Goal: Task Accomplishment & Management: Manage account settings

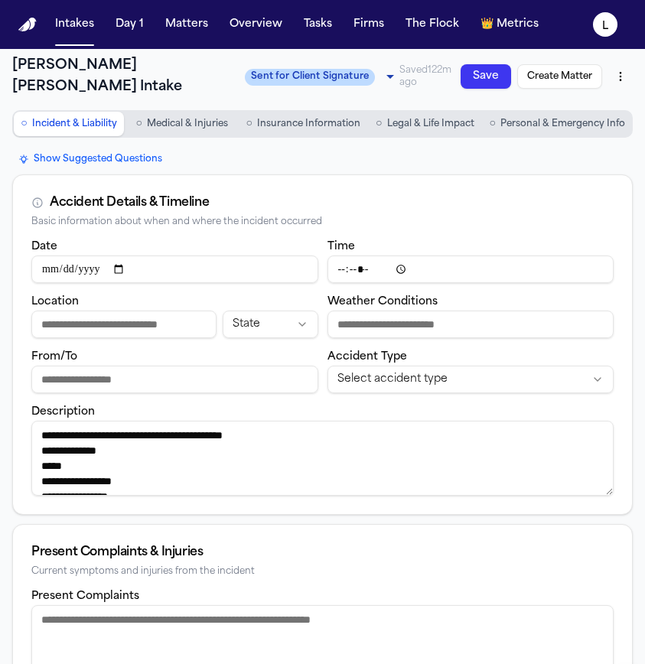
select select "**********"
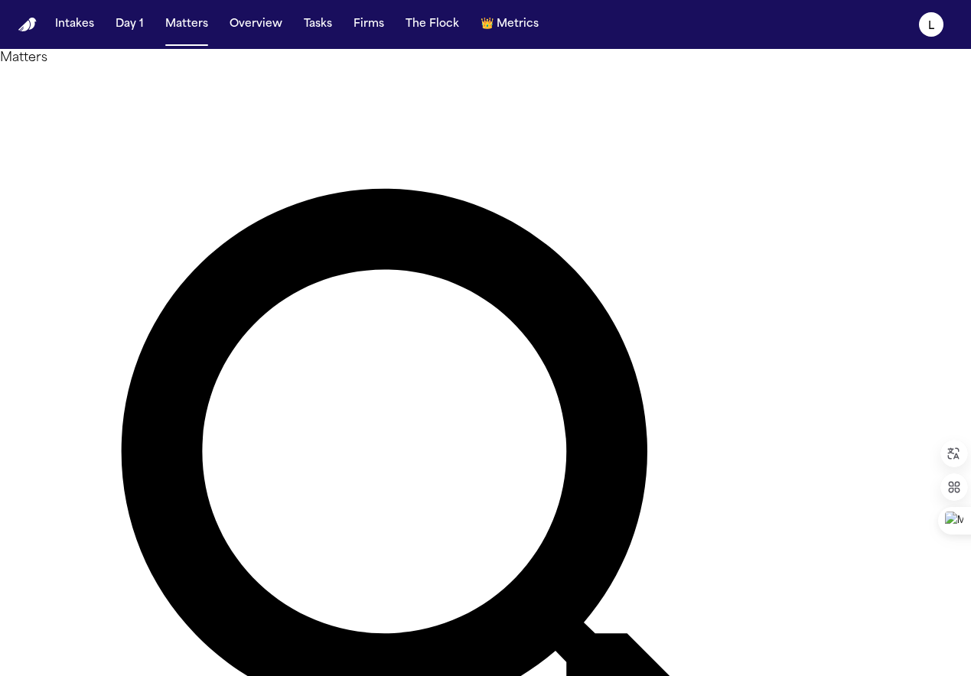
drag, startPoint x: 372, startPoint y: 91, endPoint x: 264, endPoint y: 94, distance: 107.9
click at [262, 92] on div "Matters ***** Overview Add Matter" at bounding box center [485, 562] width 971 height 1026
type input "*********"
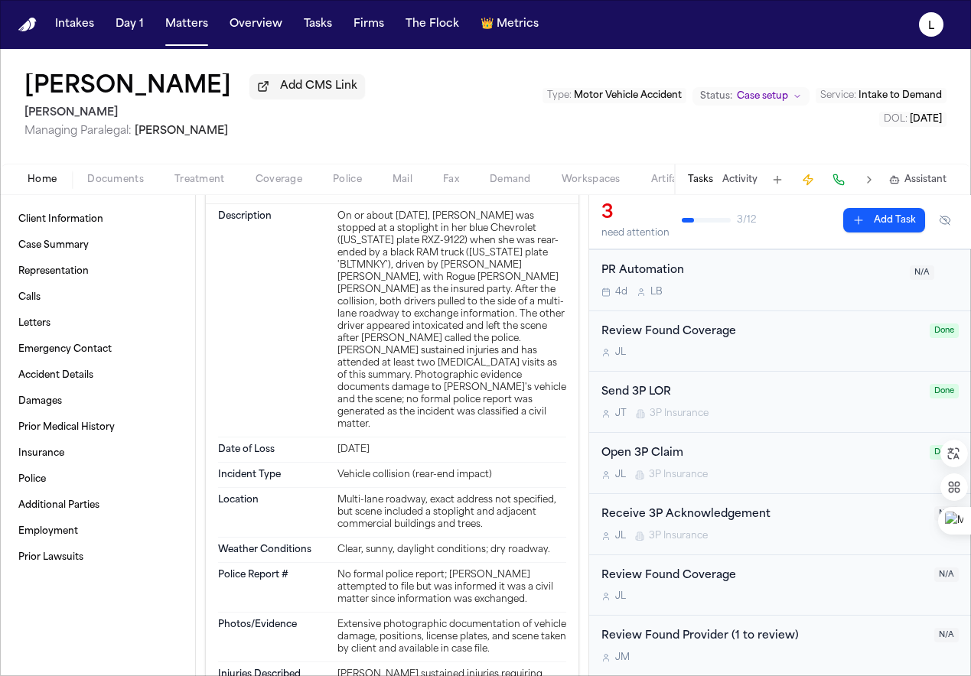
scroll to position [1399, 0]
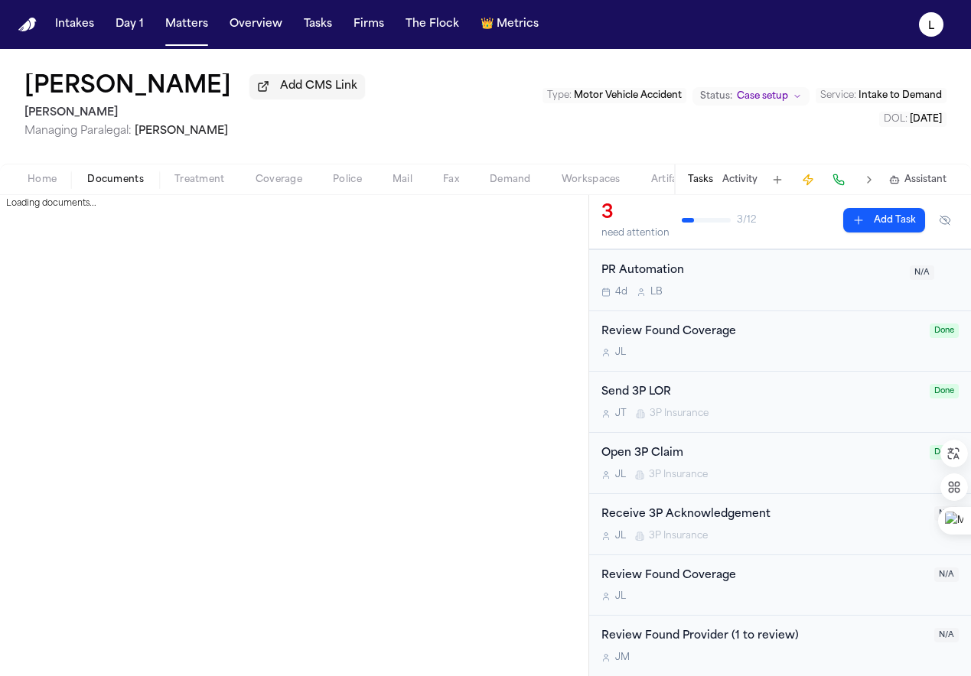
click at [123, 180] on span "Documents" at bounding box center [115, 180] width 57 height 12
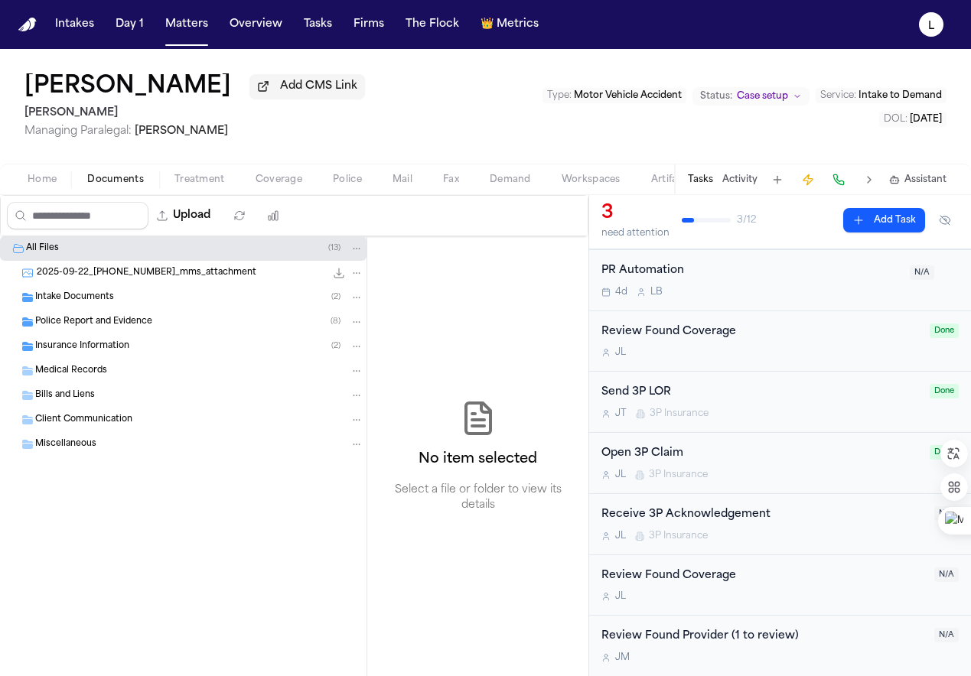
click at [61, 281] on div "2025-09-22_[PHONE_NUMBER]_mms_attachment 101.2 KB • JPG" at bounding box center [200, 272] width 327 height 15
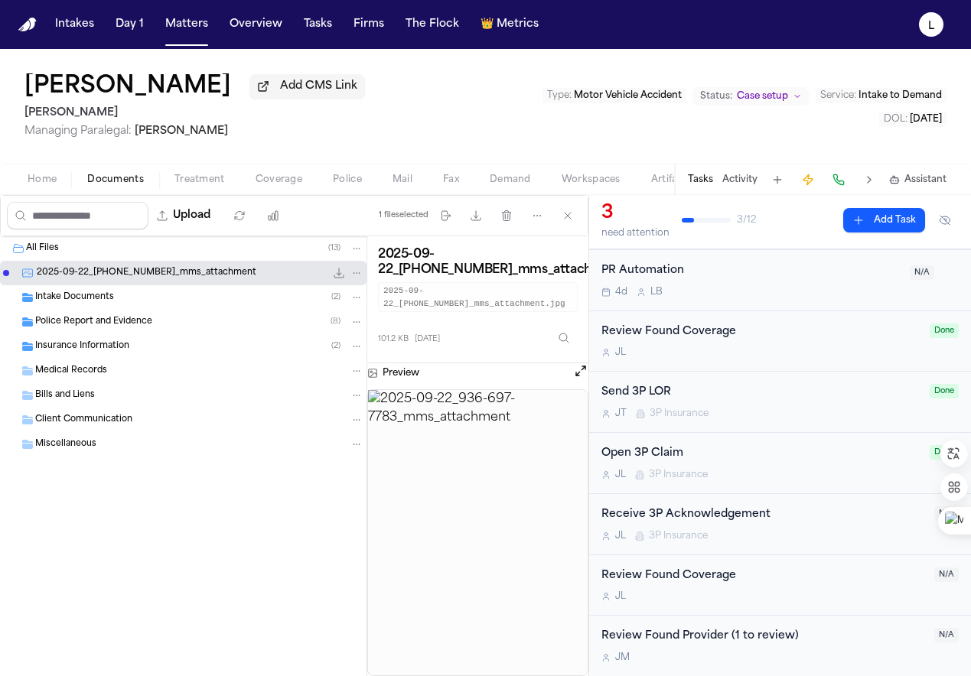
click at [73, 304] on div "Intake Documents ( 2 )" at bounding box center [199, 298] width 328 height 14
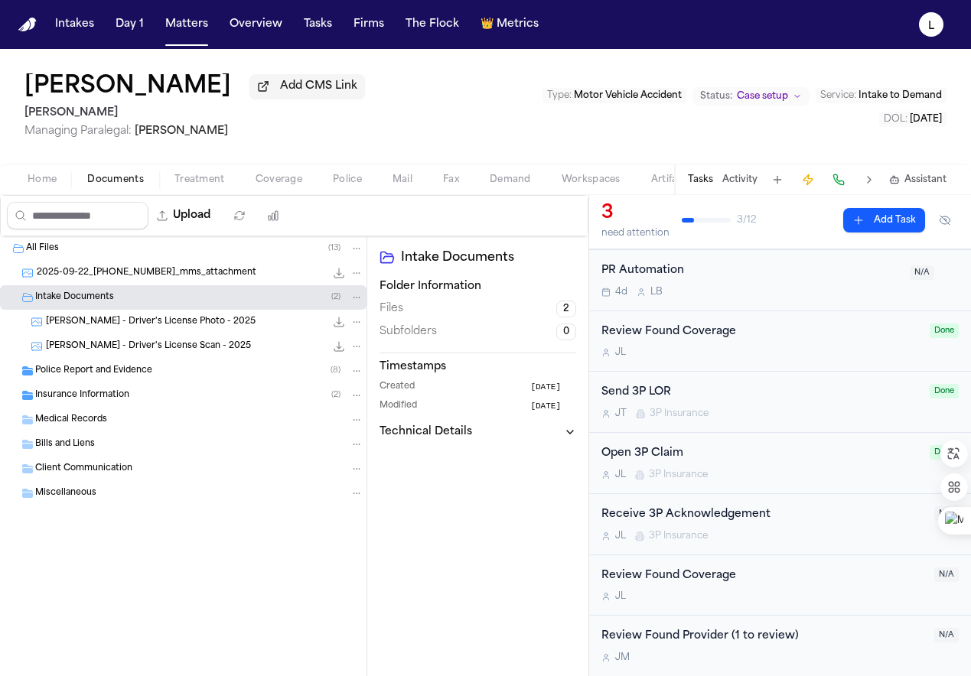
click at [129, 327] on span "[PERSON_NAME] - Driver's License Photo - 2025" at bounding box center [151, 322] width 210 height 13
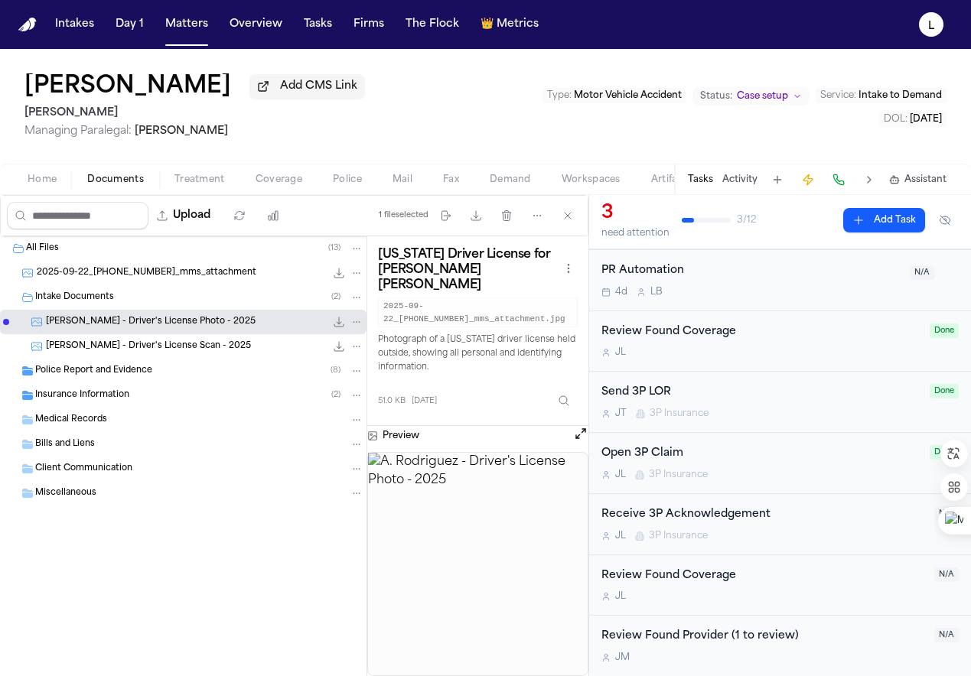
click at [210, 347] on span "[PERSON_NAME] - Driver's License Scan - 2025" at bounding box center [148, 346] width 205 height 13
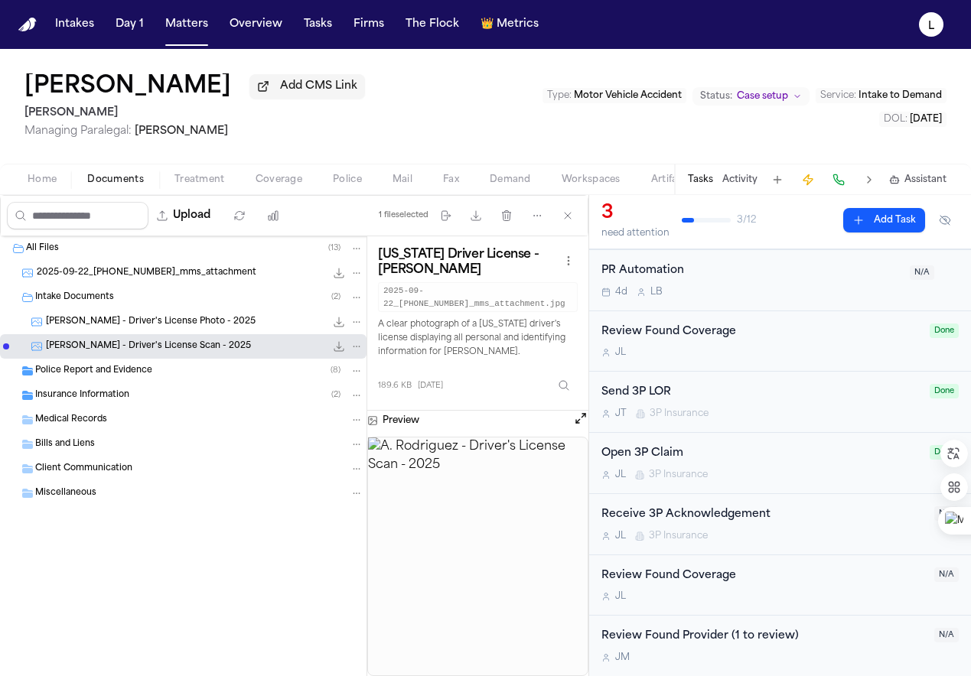
click at [109, 370] on span "Police Report and Evidence" at bounding box center [93, 371] width 117 height 13
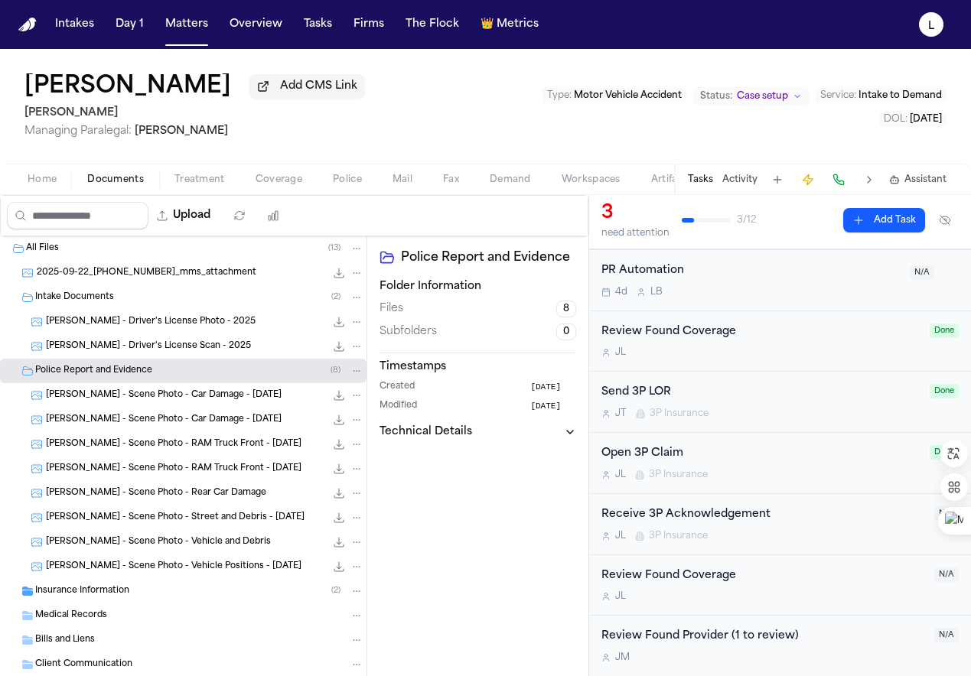
click at [138, 402] on span "[PERSON_NAME] - Scene Photo - Car Damage - [DATE]" at bounding box center [164, 395] width 236 height 13
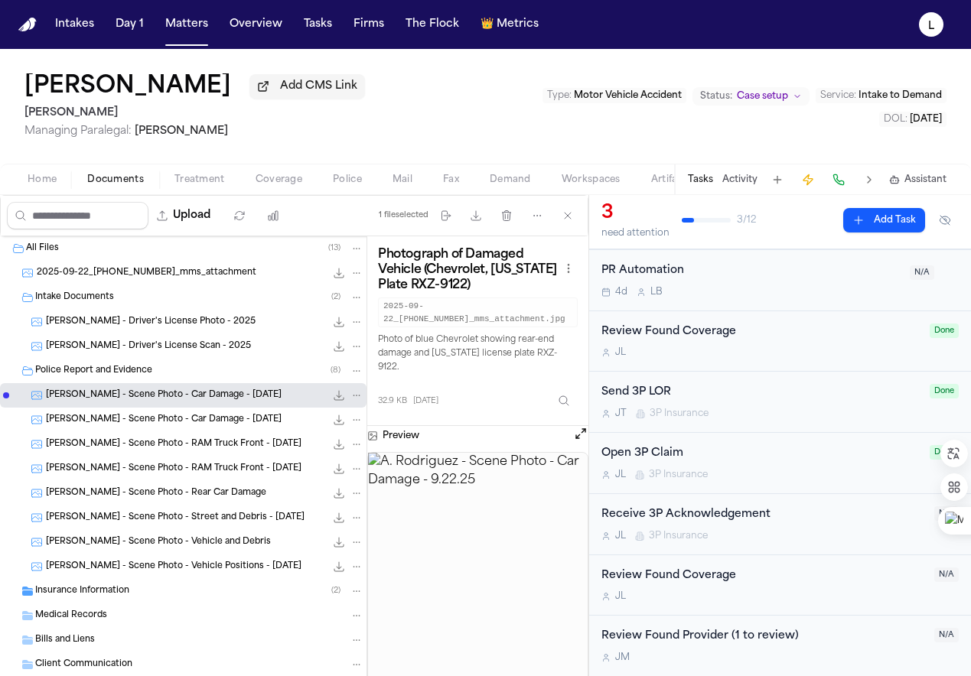
click at [109, 418] on span "[PERSON_NAME] - Scene Photo - Car Damage - [DATE]" at bounding box center [164, 420] width 236 height 13
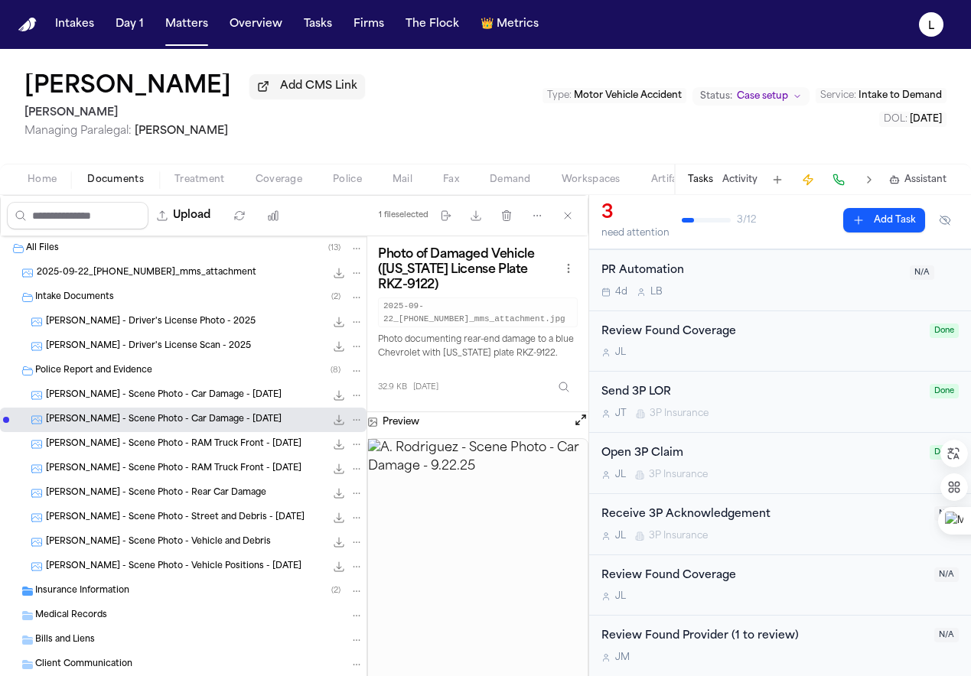
click at [115, 452] on div "[PERSON_NAME] - Scene Photo - RAM Truck Front - [DATE] 95.2 KB • JPG" at bounding box center [204, 444] width 317 height 15
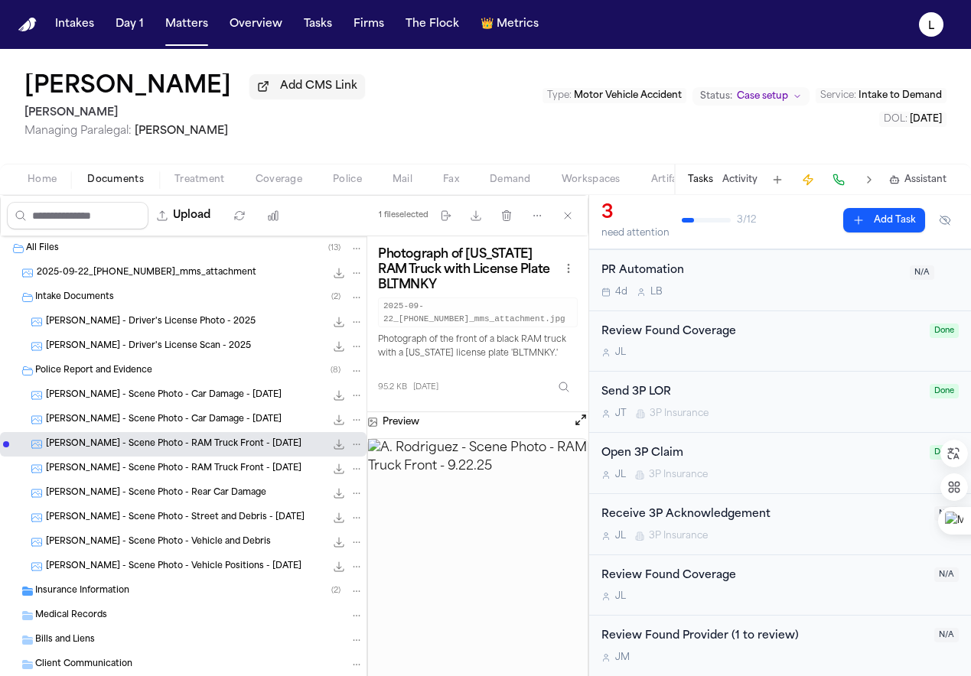
click at [122, 474] on span "[PERSON_NAME] - Scene Photo - RAM Truck Front - [DATE]" at bounding box center [174, 469] width 256 height 13
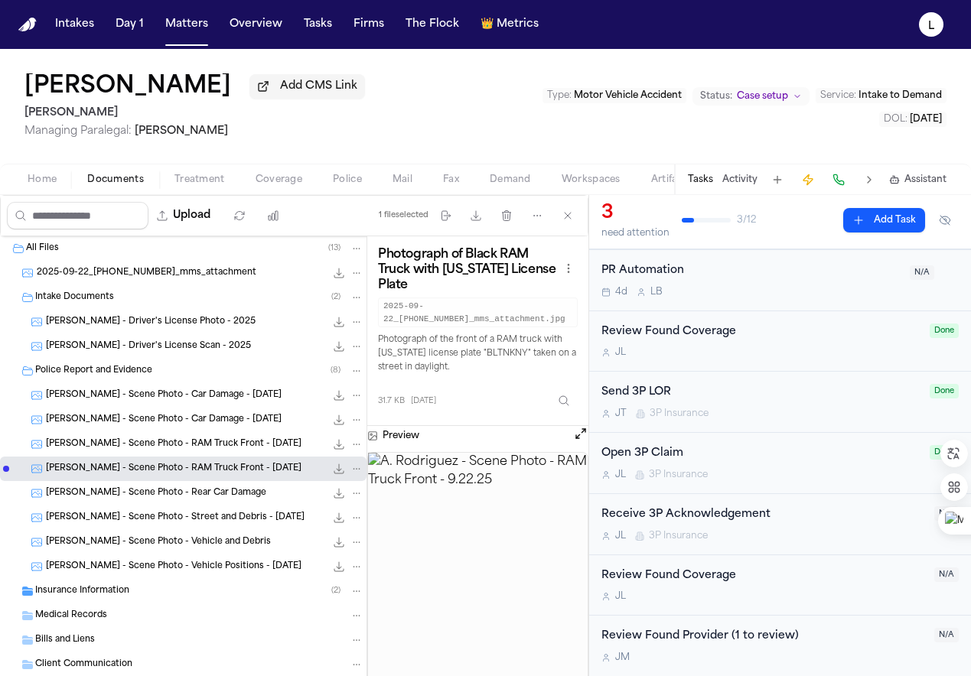
click at [137, 493] on span "[PERSON_NAME] - Scene Photo - Rear Car Damage" at bounding box center [156, 493] width 220 height 13
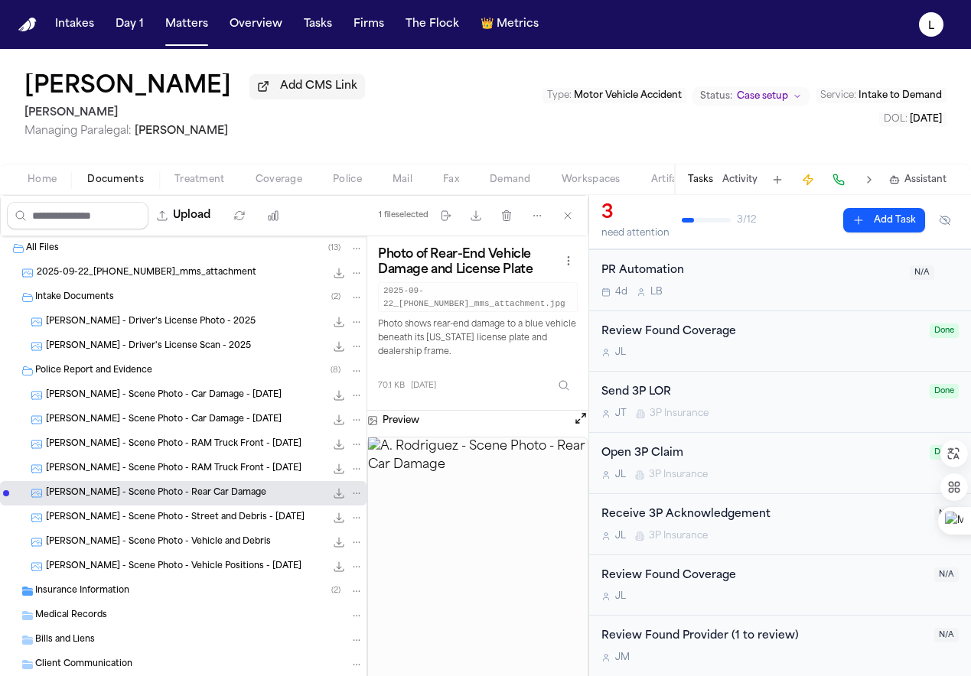
click at [146, 500] on span "[PERSON_NAME] - Scene Photo - Rear Car Damage" at bounding box center [156, 493] width 220 height 13
click at [147, 520] on span "[PERSON_NAME] - Scene Photo - Street and Debris - [DATE]" at bounding box center [175, 518] width 259 height 13
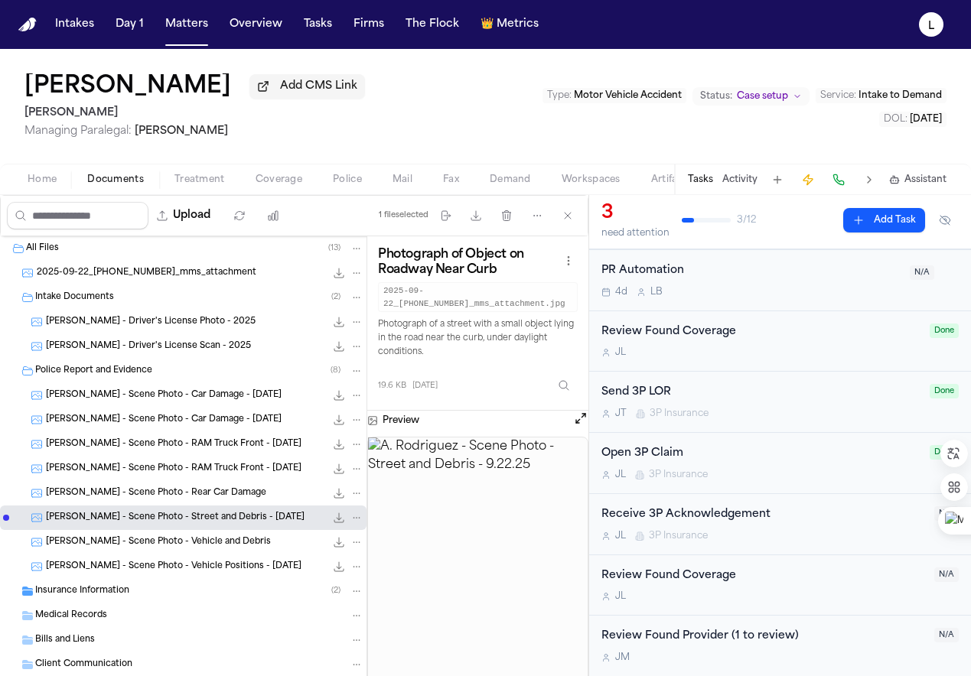
click at [148, 544] on span "[PERSON_NAME] - Scene Photo - Vehicle and Debris" at bounding box center [158, 542] width 225 height 13
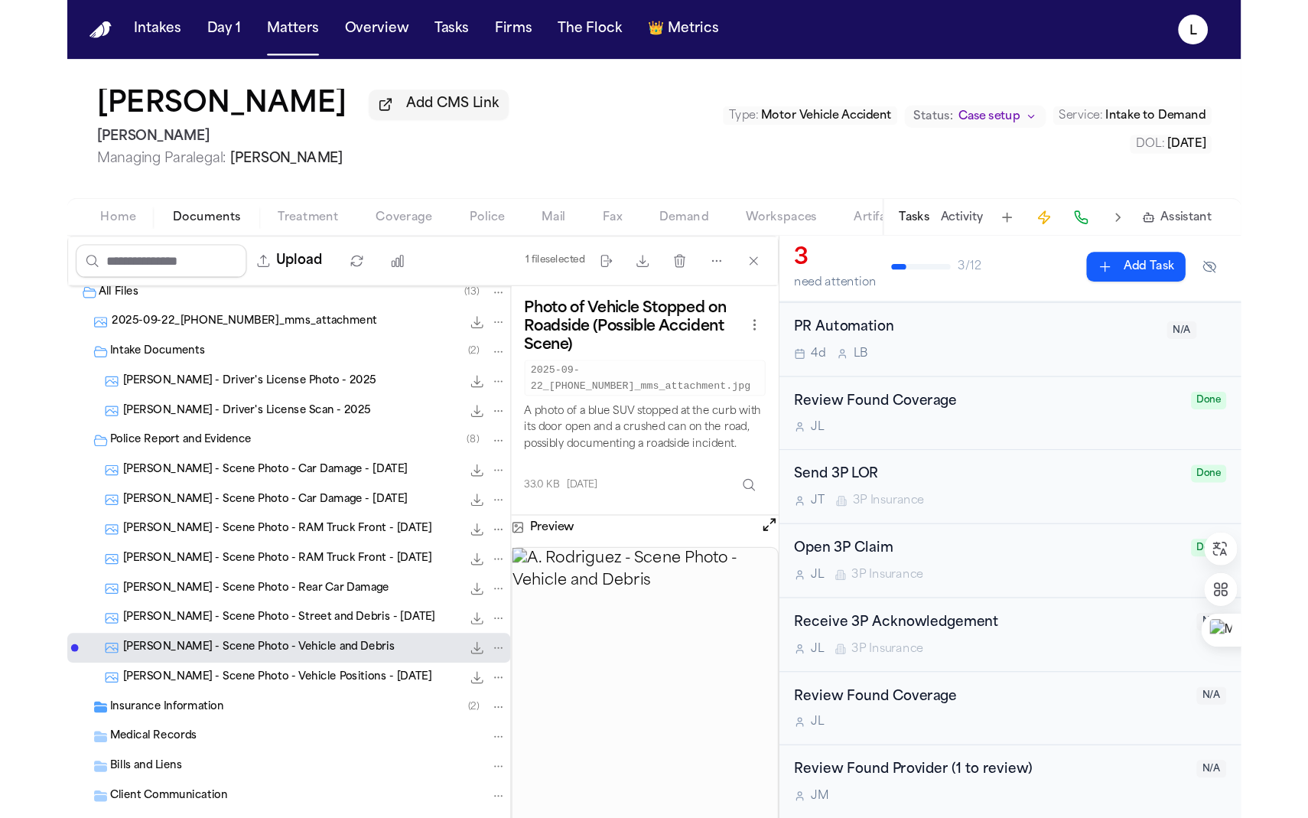
scroll to position [44, 0]
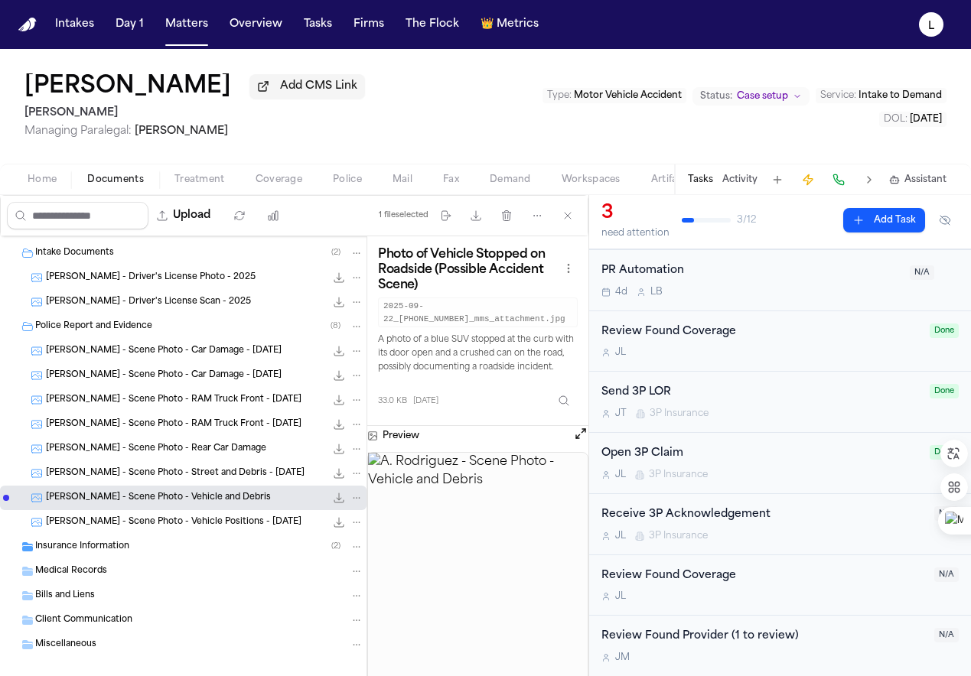
click at [138, 525] on span "[PERSON_NAME] - Scene Photo - Vehicle Positions - [DATE]" at bounding box center [174, 522] width 256 height 13
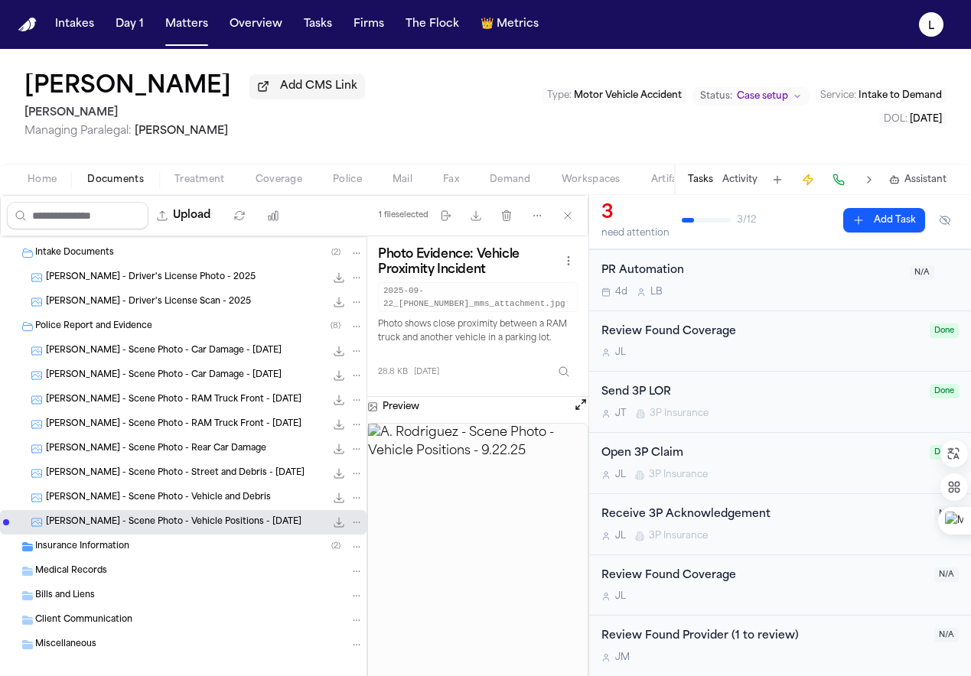
click at [92, 545] on span "Insurance Information" at bounding box center [82, 547] width 94 height 13
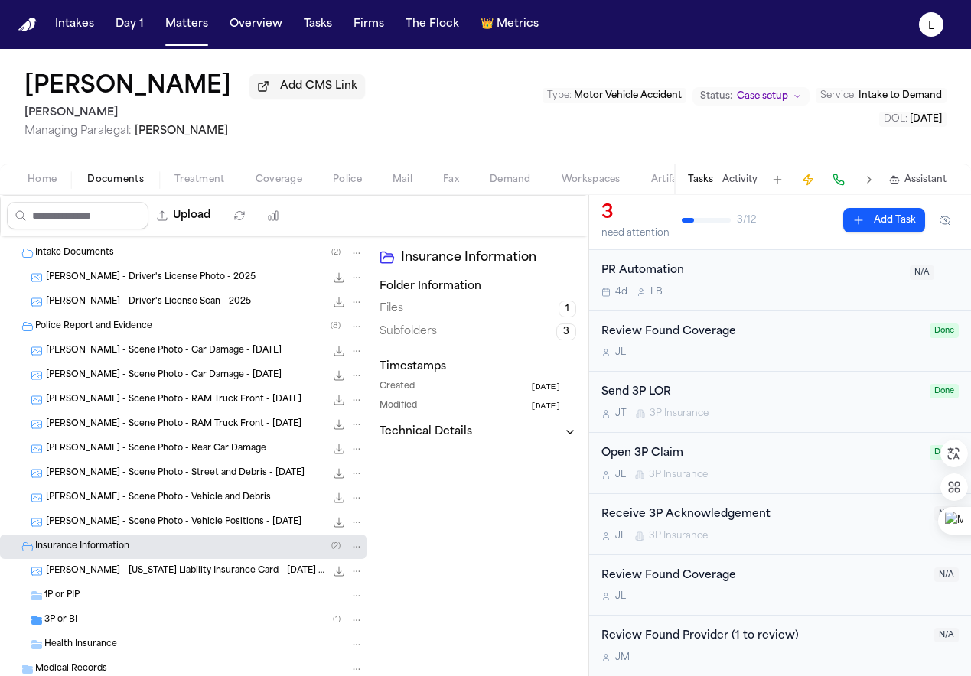
click at [135, 575] on span "[PERSON_NAME] - [US_STATE] Liability Insurance Card - [DATE] to [DATE]" at bounding box center [185, 571] width 279 height 13
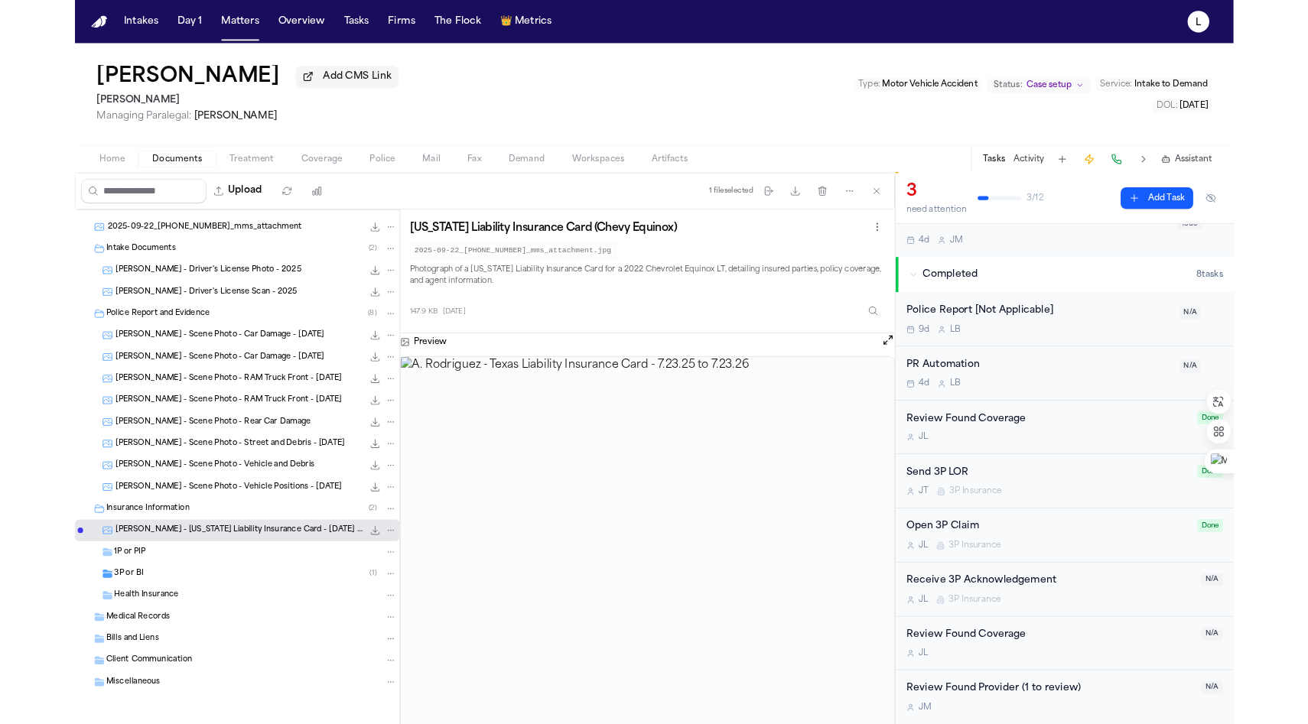
scroll to position [382, 0]
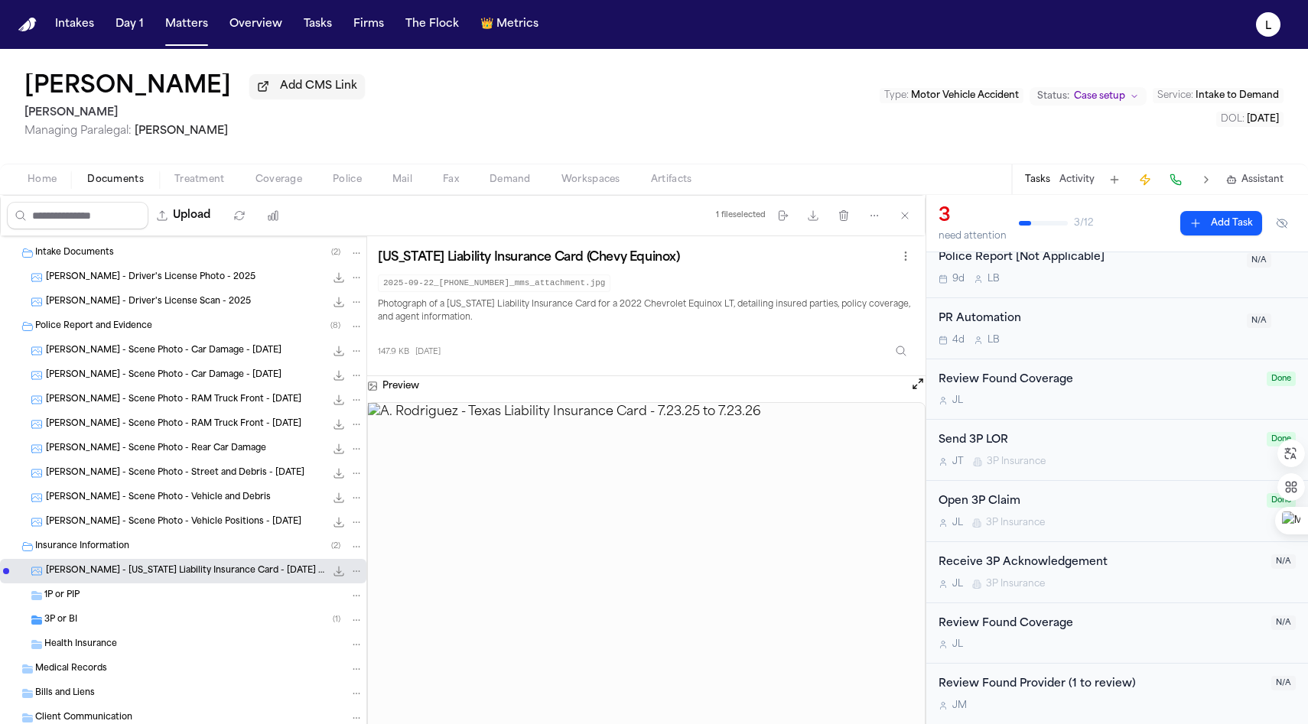
click at [99, 601] on div "1P or PIP" at bounding box center [203, 596] width 319 height 14
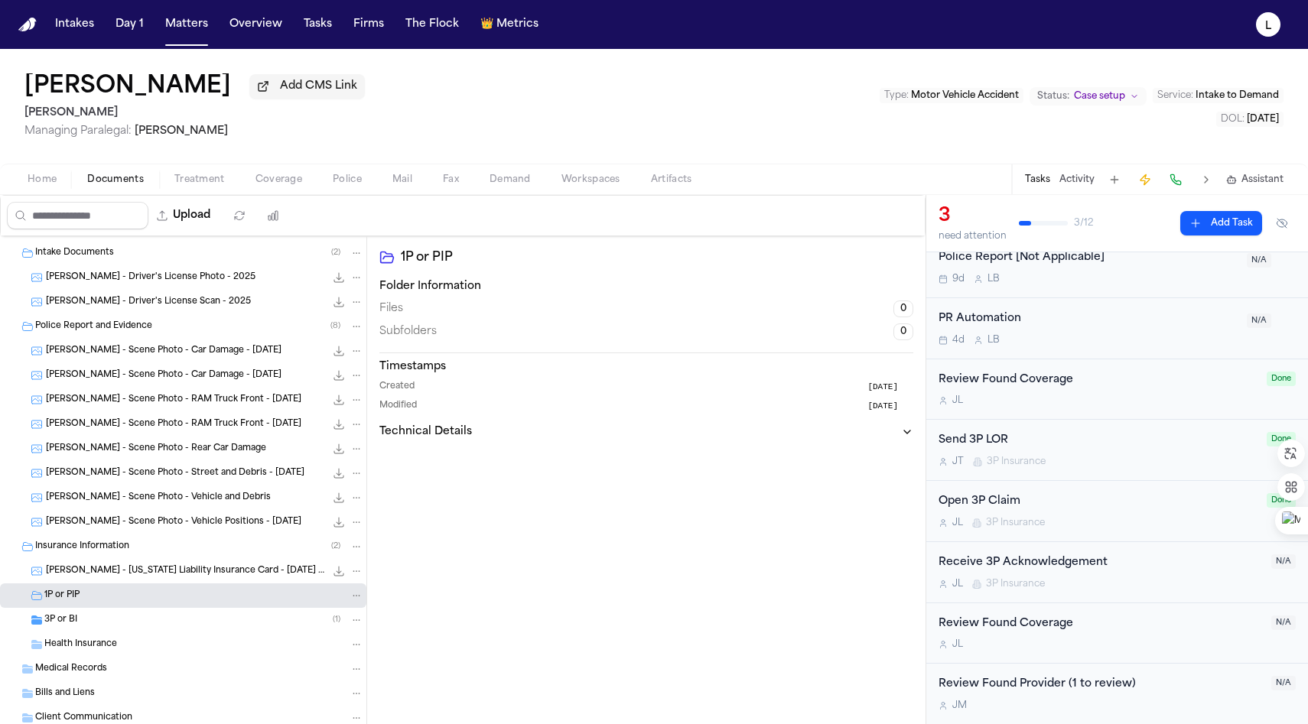
click at [71, 627] on span "3P or BI" at bounding box center [60, 620] width 33 height 13
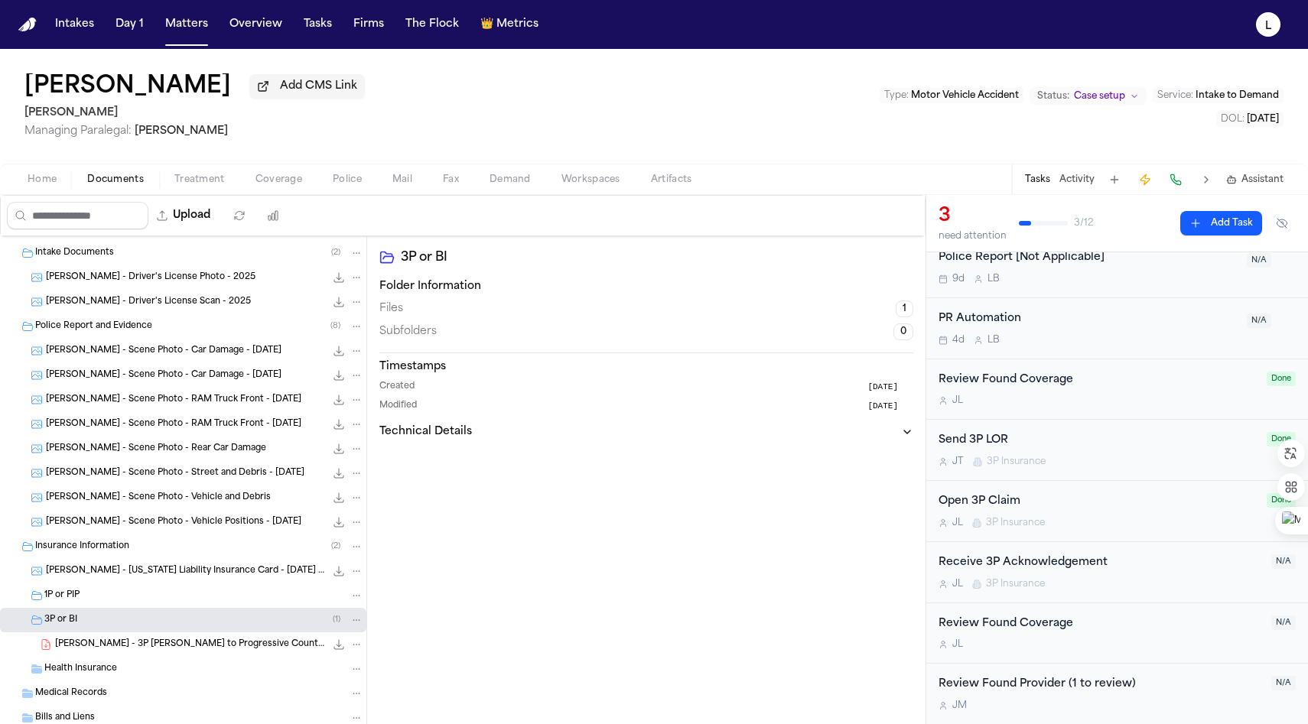
click at [89, 649] on span "[PERSON_NAME] - 3P [PERSON_NAME] to Progressive County Mutual - [DATE]" at bounding box center [190, 645] width 270 height 13
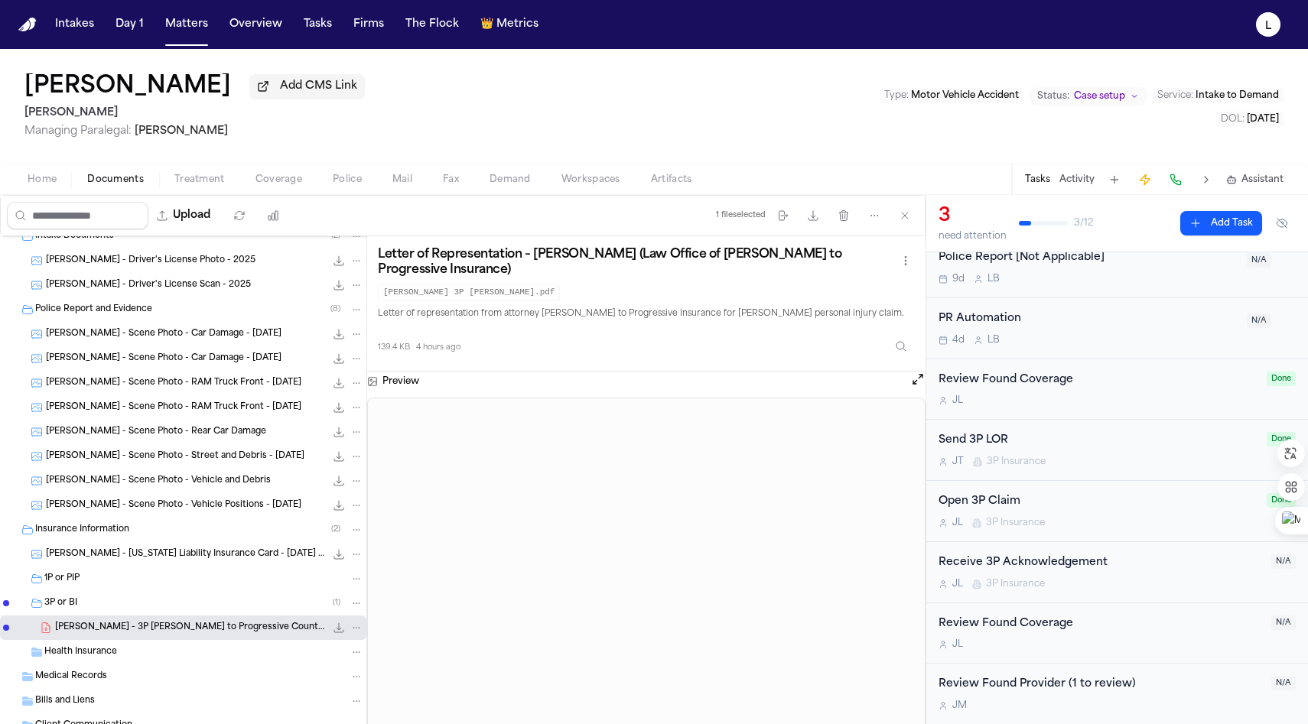
scroll to position [138, 0]
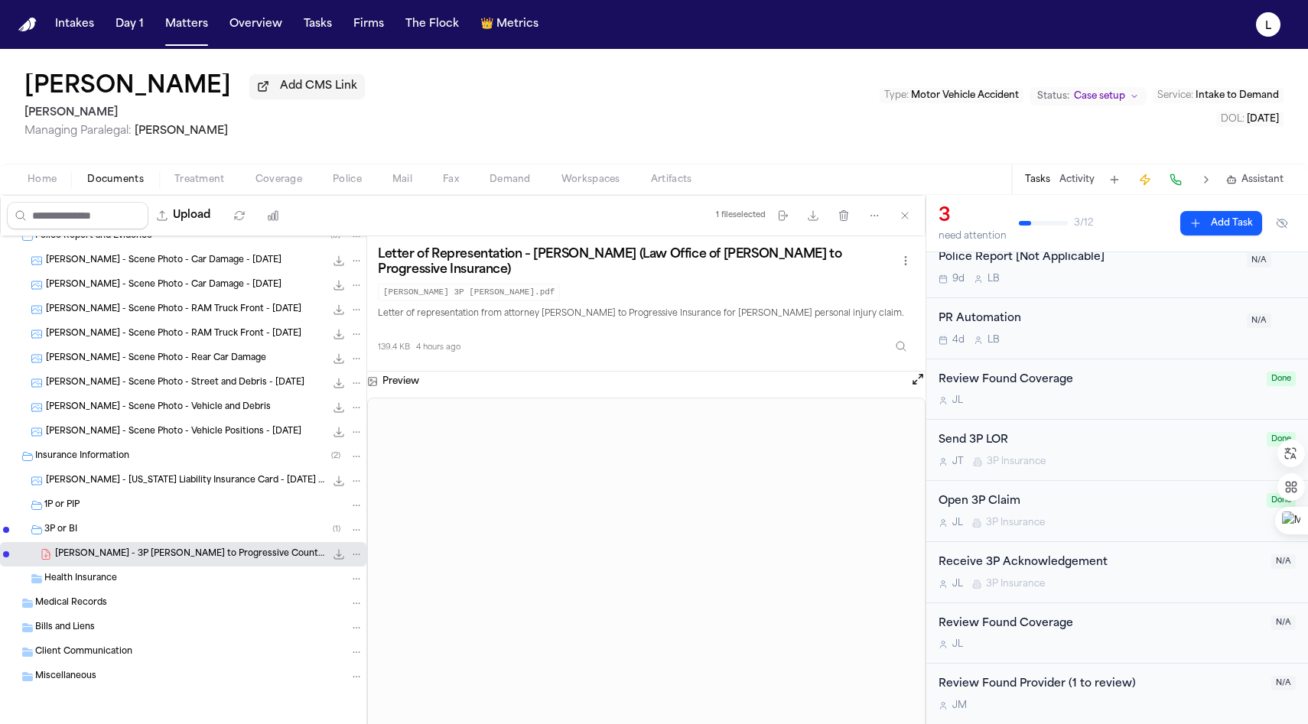
click at [94, 584] on span "Health Insurance" at bounding box center [80, 579] width 73 height 13
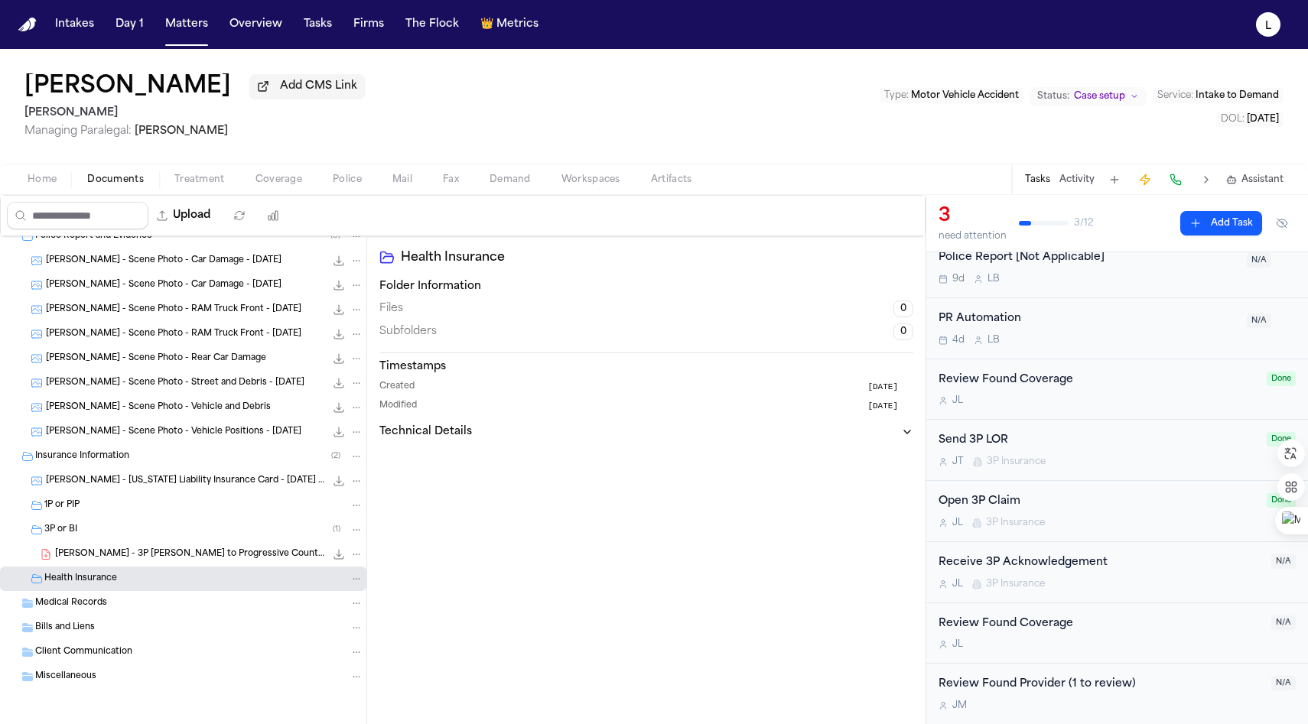
click at [83, 602] on span "Medical Records" at bounding box center [71, 603] width 72 height 13
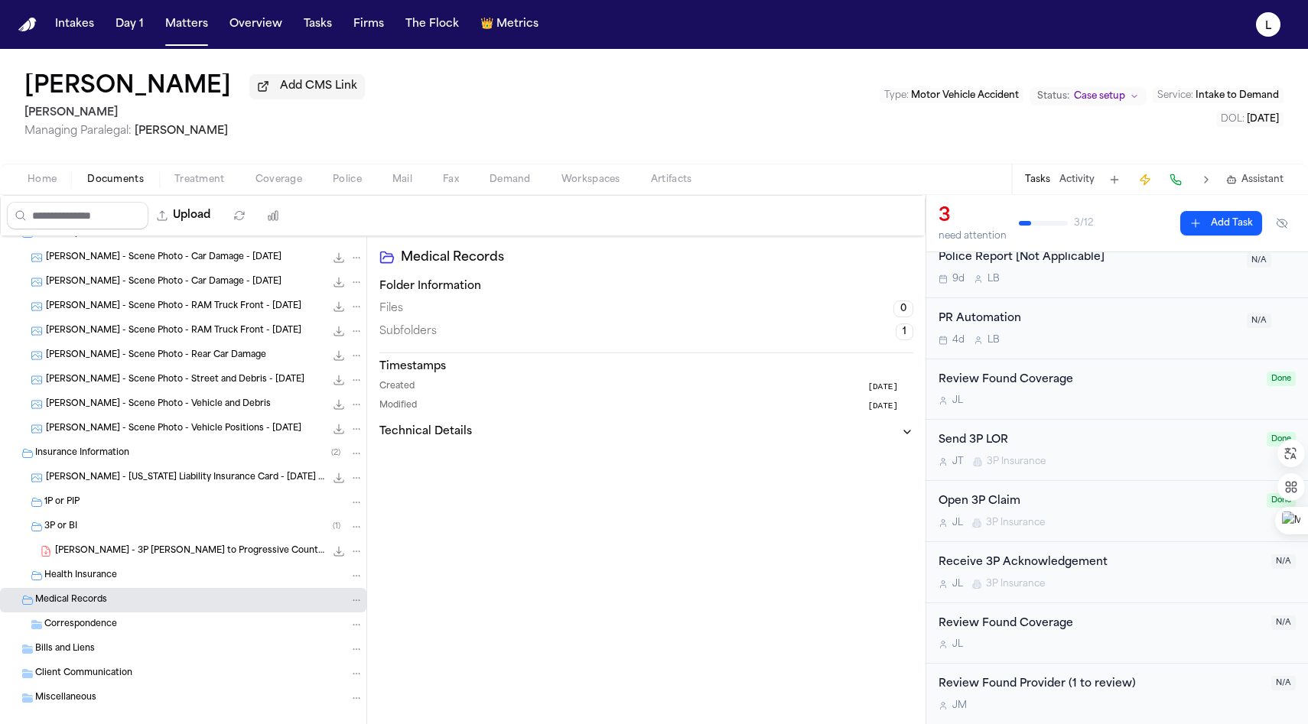
click at [100, 625] on span "Correspondence" at bounding box center [80, 625] width 73 height 13
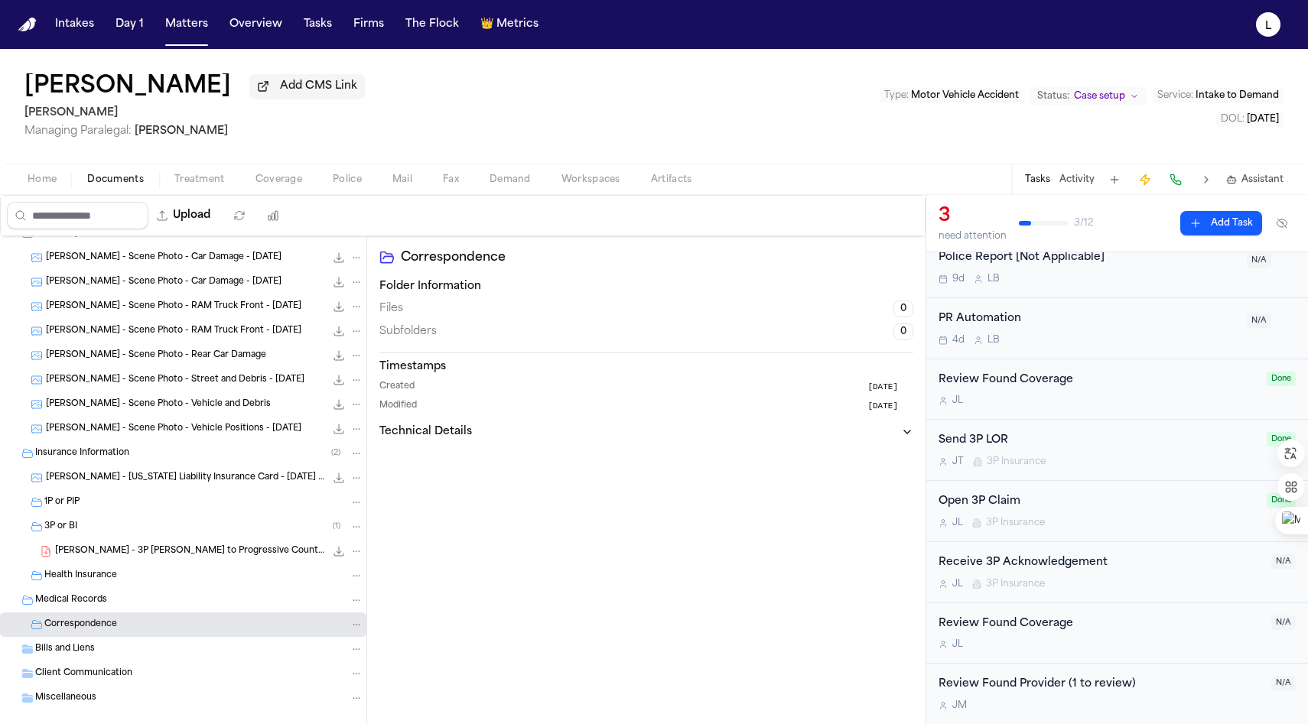
click at [86, 654] on span "Bills and Liens" at bounding box center [65, 649] width 60 height 13
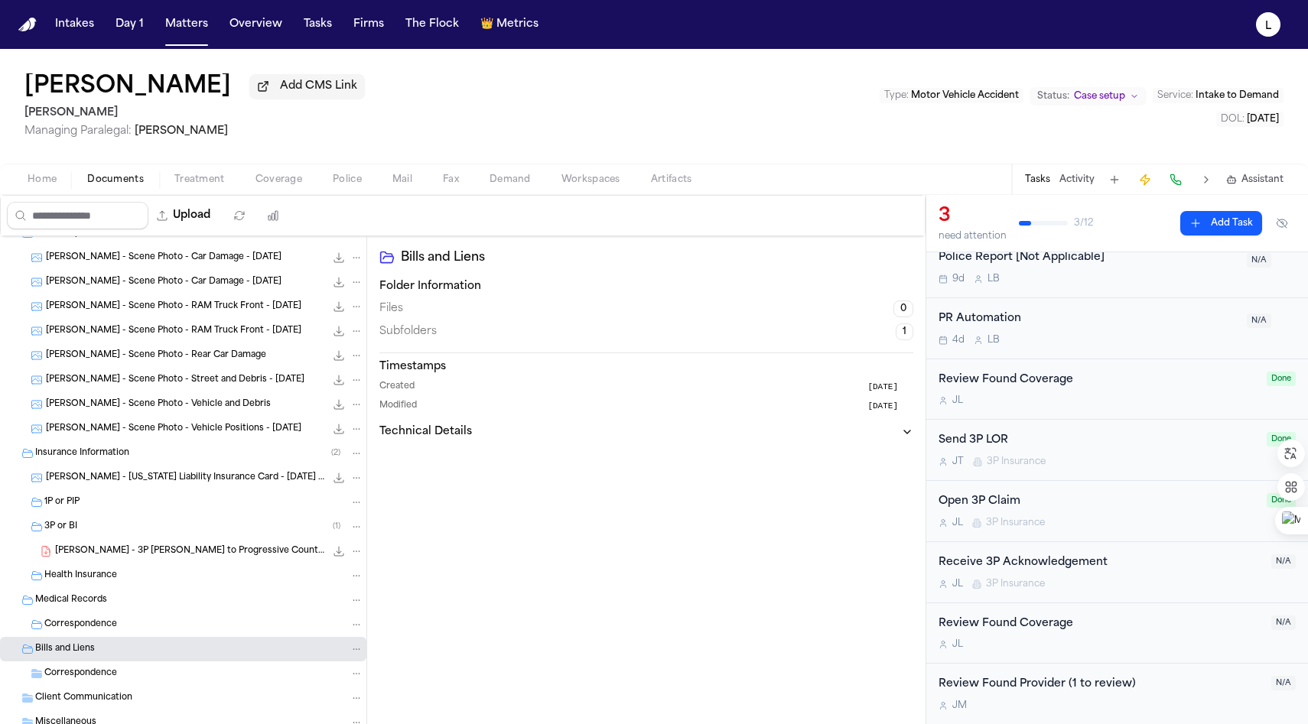
click at [76, 675] on span "Correspondence" at bounding box center [80, 674] width 73 height 13
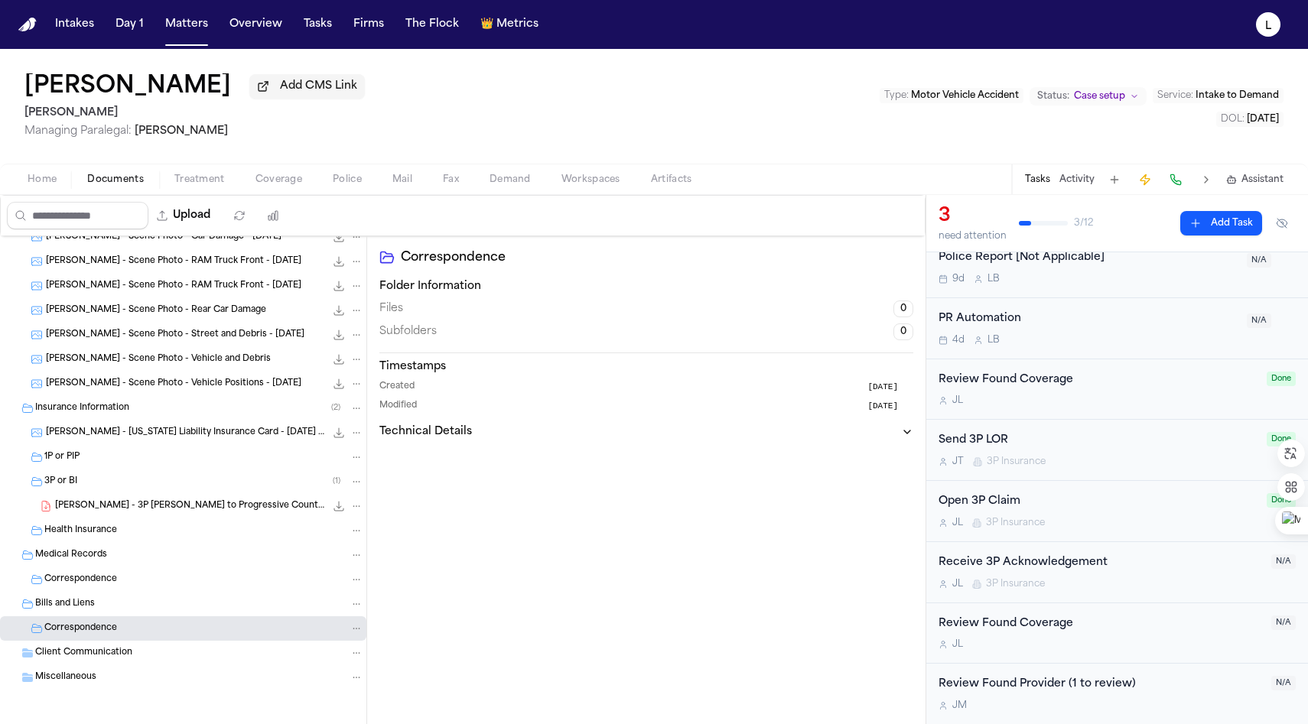
scroll to position [187, 0]
click at [70, 659] on div "Client Communication" at bounding box center [183, 652] width 366 height 24
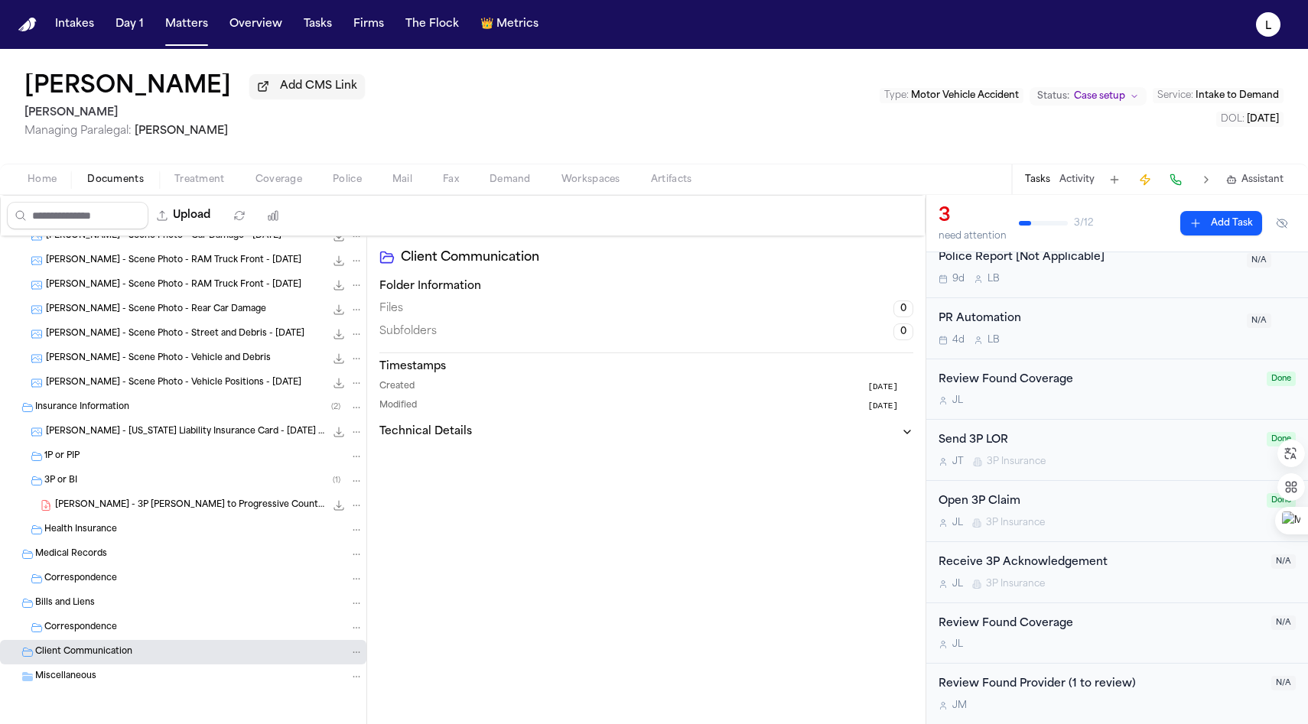
click at [77, 675] on div "Miscellaneous" at bounding box center [183, 677] width 366 height 24
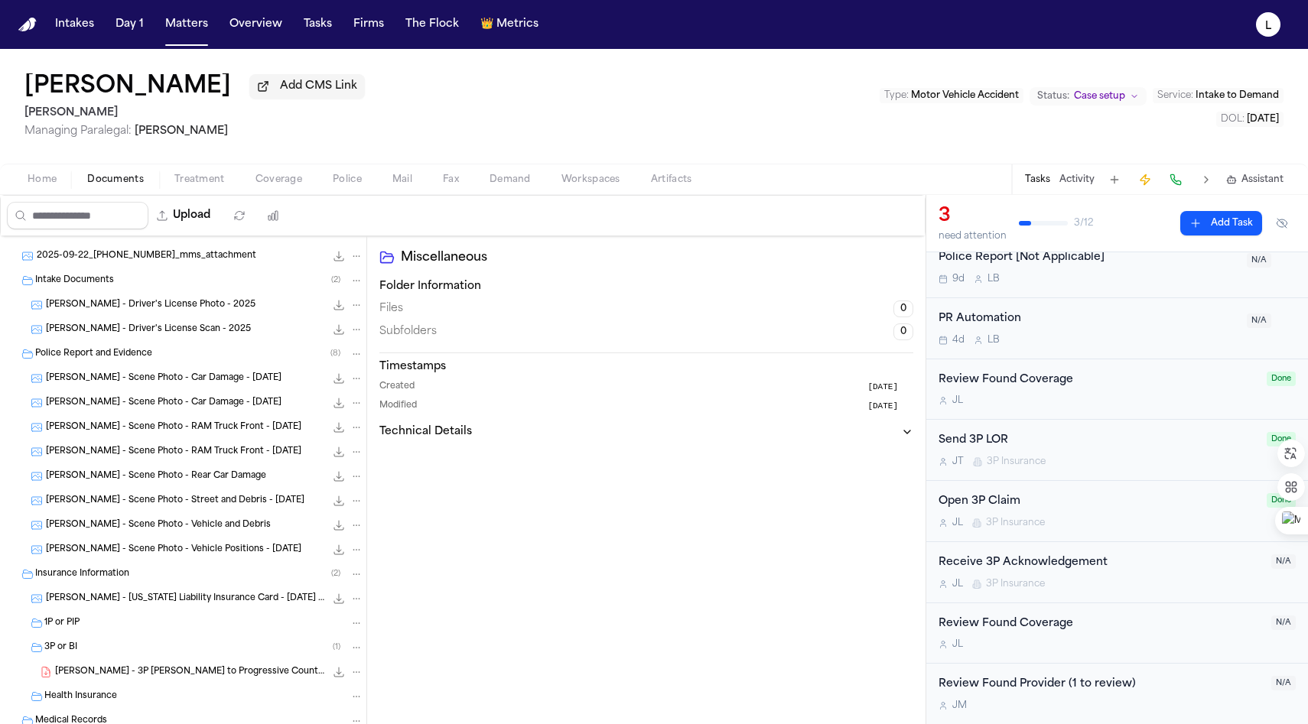
scroll to position [0, 0]
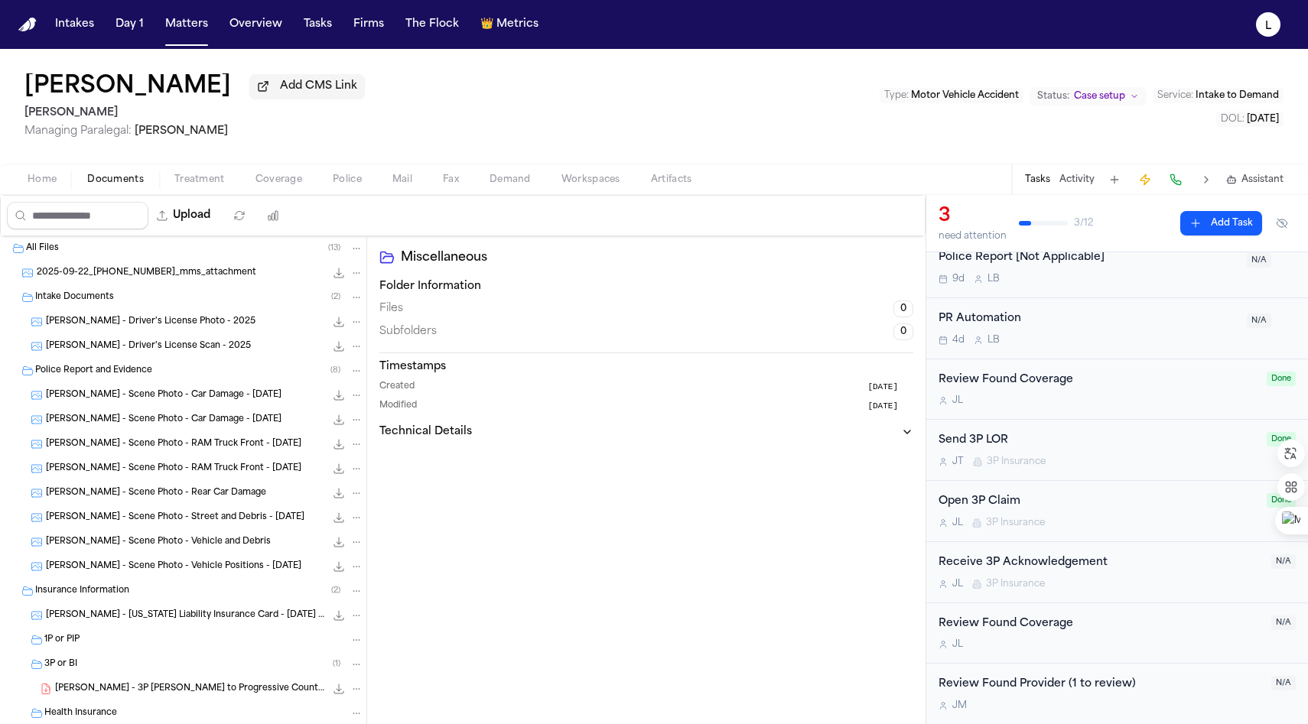
drag, startPoint x: 20, startPoint y: 86, endPoint x: 202, endPoint y: 92, distance: 182.2
click at [202, 92] on div "[PERSON_NAME] Add CMS Link [PERSON_NAME] Managing Paralegal: [PERSON_NAME] Type…" at bounding box center [654, 106] width 1308 height 115
copy h1 "[PERSON_NAME]"
